Goal: Task Accomplishment & Management: Use online tool/utility

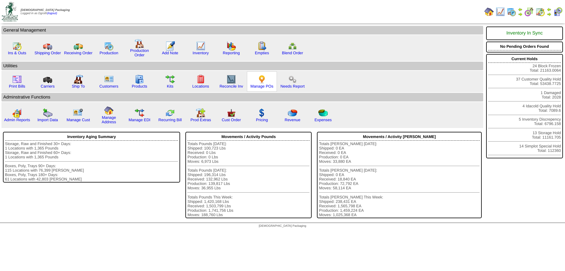
click at [263, 82] on img at bounding box center [261, 78] width 9 height 9
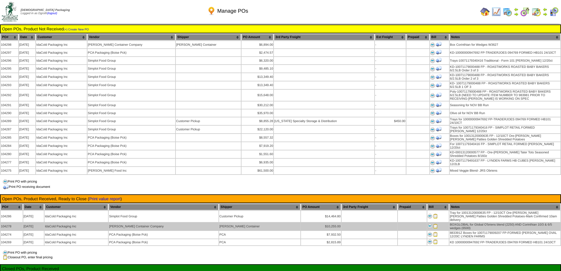
click at [433, 223] on img at bounding box center [435, 225] width 5 height 5
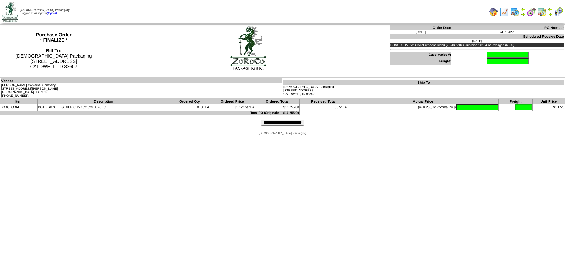
click at [487, 55] on input "text" at bounding box center [508, 55] width 42 height 6
type input "******"
click at [464, 109] on input "text" at bounding box center [478, 107] width 42 height 6
type input "********"
click at [286, 125] on input "**********" at bounding box center [282, 123] width 43 height 6
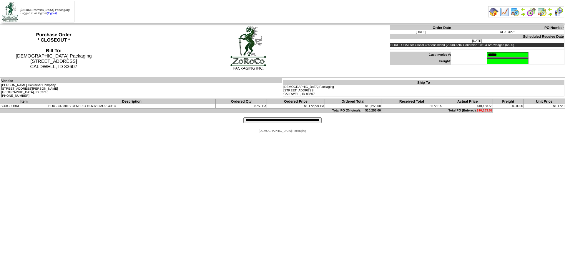
click at [260, 120] on input "**********" at bounding box center [282, 120] width 78 height 6
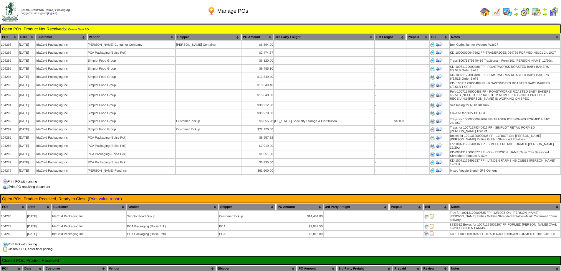
scroll to position [88, 0]
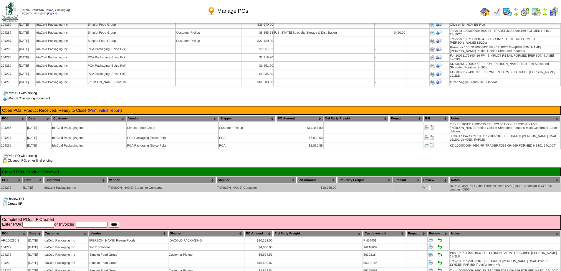
click at [428, 185] on img at bounding box center [430, 187] width 5 height 5
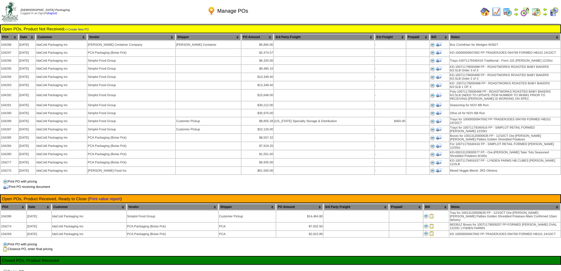
click at [483, 13] on img at bounding box center [484, 11] width 9 height 9
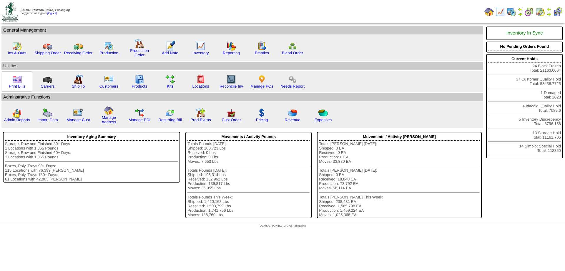
click at [21, 81] on img at bounding box center [16, 78] width 9 height 9
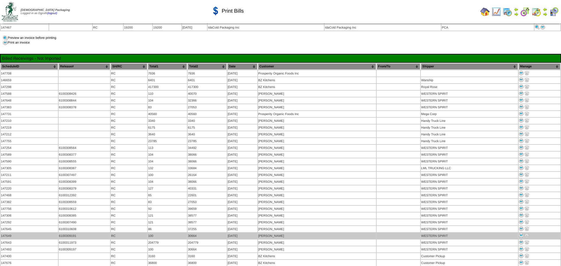
scroll to position [294, 0]
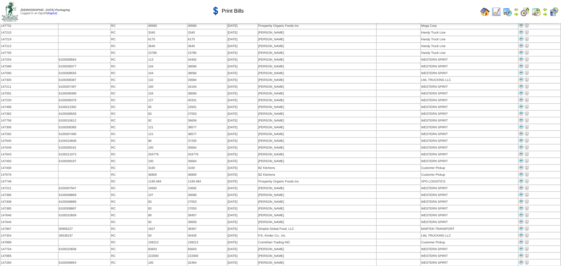
click at [521, 266] on img at bounding box center [521, 269] width 5 height 5
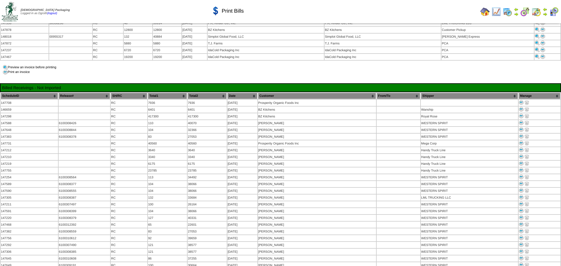
scroll to position [147, 0]
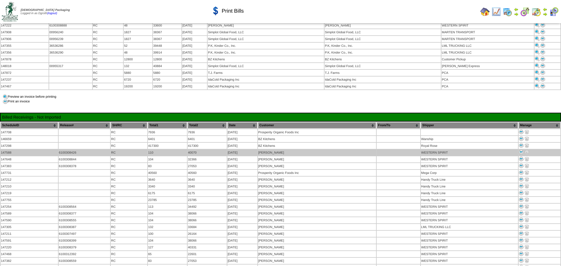
click at [520, 150] on img at bounding box center [521, 152] width 5 height 5
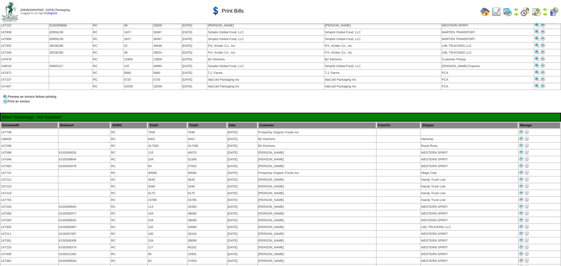
scroll to position [147, 0]
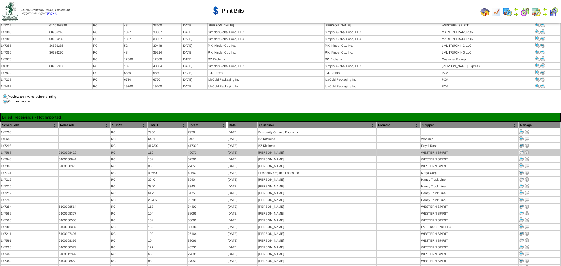
click at [520, 150] on img at bounding box center [521, 152] width 5 height 5
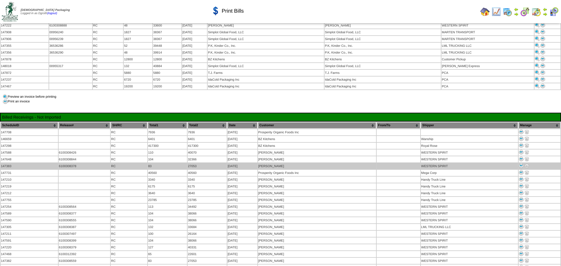
scroll to position [147, 0]
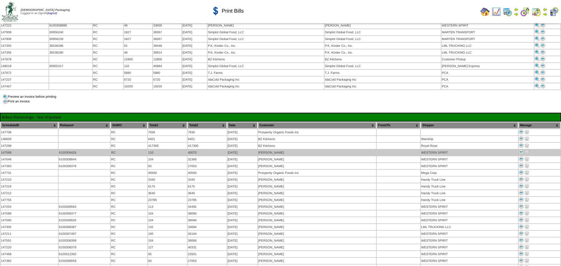
click at [521, 150] on img at bounding box center [521, 152] width 5 height 5
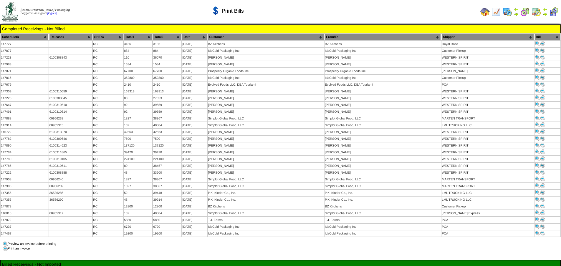
scroll to position [147, 0]
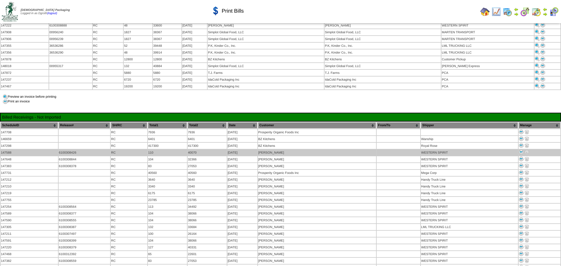
click at [522, 150] on img at bounding box center [521, 152] width 5 height 5
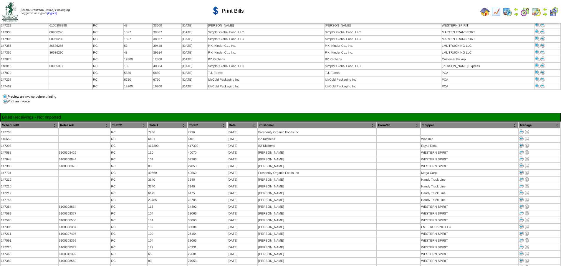
scroll to position [147, 0]
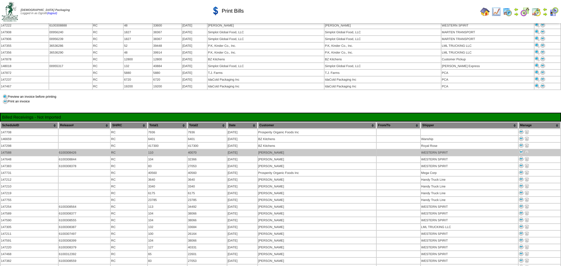
click at [522, 150] on img at bounding box center [521, 152] width 5 height 5
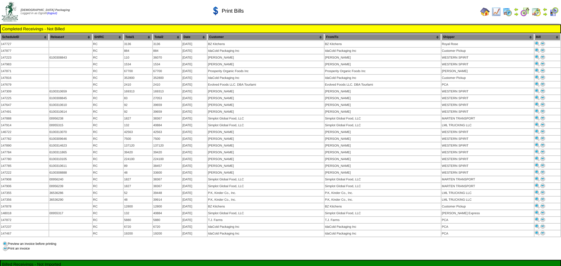
scroll to position [147, 0]
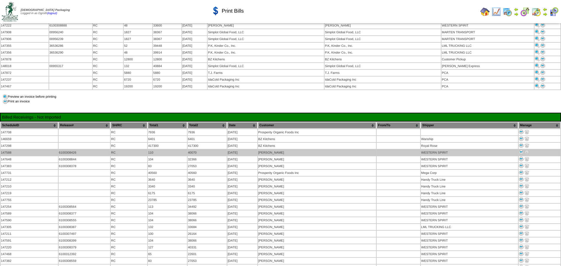
click at [521, 150] on img at bounding box center [521, 152] width 5 height 5
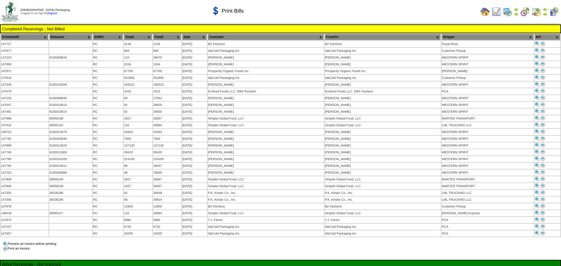
scroll to position [147, 0]
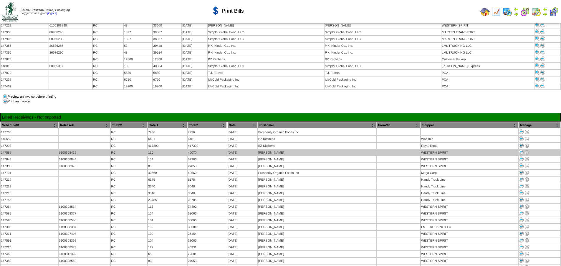
click at [522, 150] on img at bounding box center [521, 152] width 5 height 5
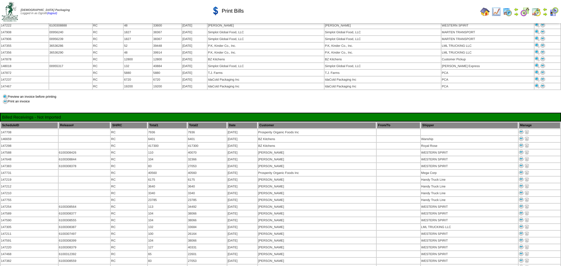
scroll to position [147, 0]
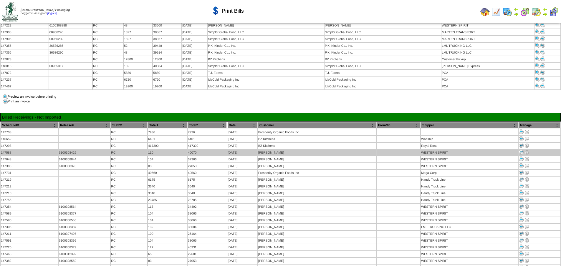
click at [520, 150] on img at bounding box center [521, 152] width 5 height 5
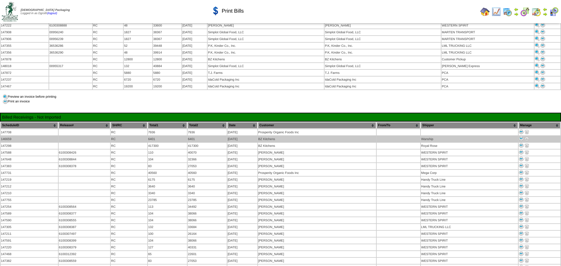
scroll to position [147, 0]
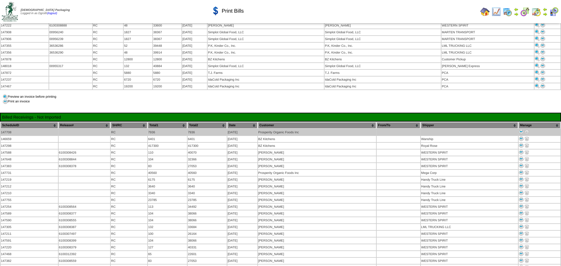
click at [521, 130] on img at bounding box center [521, 132] width 5 height 5
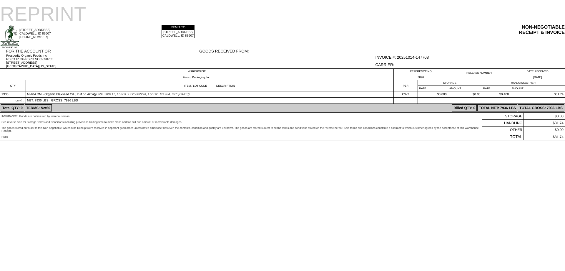
drag, startPoint x: 0, startPoint y: 0, endPoint x: 168, endPoint y: 50, distance: 175.0
click at [168, 50] on div "FOR THE ACCOUNT OF:" at bounding box center [102, 51] width 193 height 4
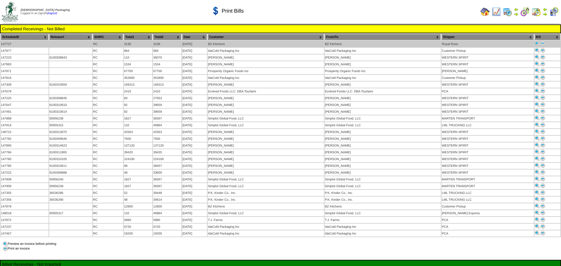
click at [542, 43] on img at bounding box center [542, 43] width 5 height 5
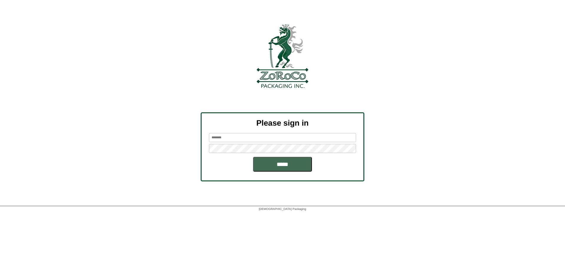
type input "******"
click at [288, 161] on input "*****" at bounding box center [282, 164] width 59 height 15
